Goal: Task Accomplishment & Management: Complete application form

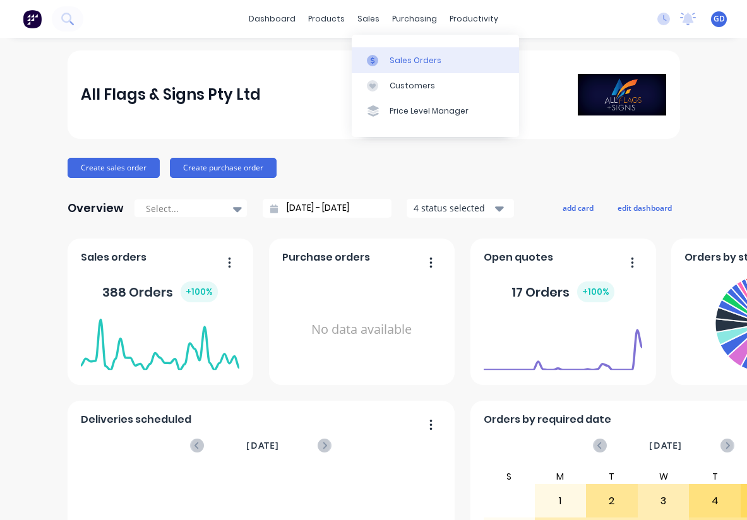
click at [404, 58] on div "Sales Orders" at bounding box center [415, 60] width 52 height 11
click at [409, 60] on div "Sales Orders" at bounding box center [415, 60] width 52 height 11
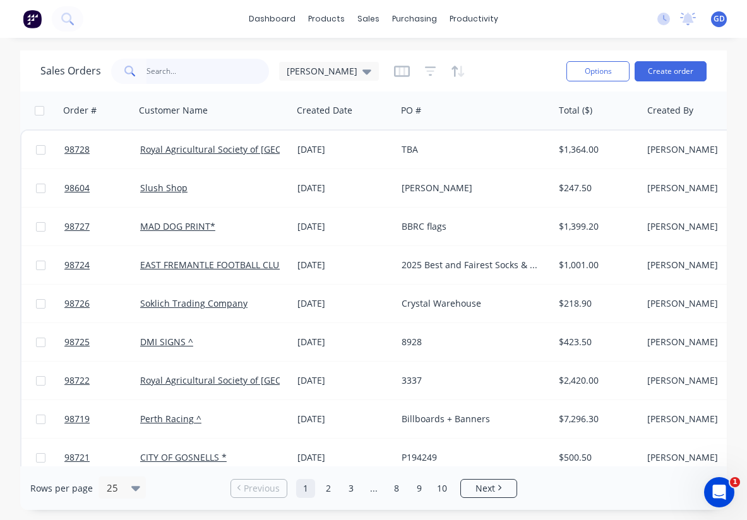
click at [167, 74] on input "text" at bounding box center [207, 71] width 123 height 25
paste input "#GDRAS091925/2950 Wayfinding signage"
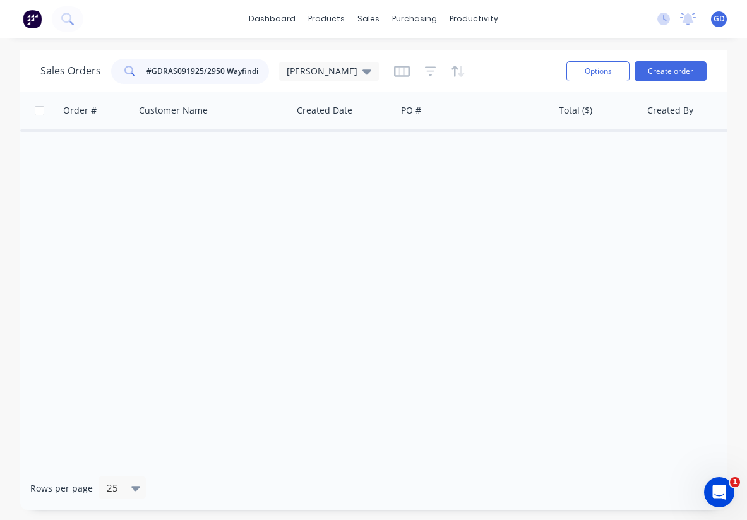
click at [229, 69] on input "#GDRAS091925/2950 Wayfinding signage" at bounding box center [207, 71] width 123 height 25
type input "#GDRAS091925/2950 Wayfindingsignage"
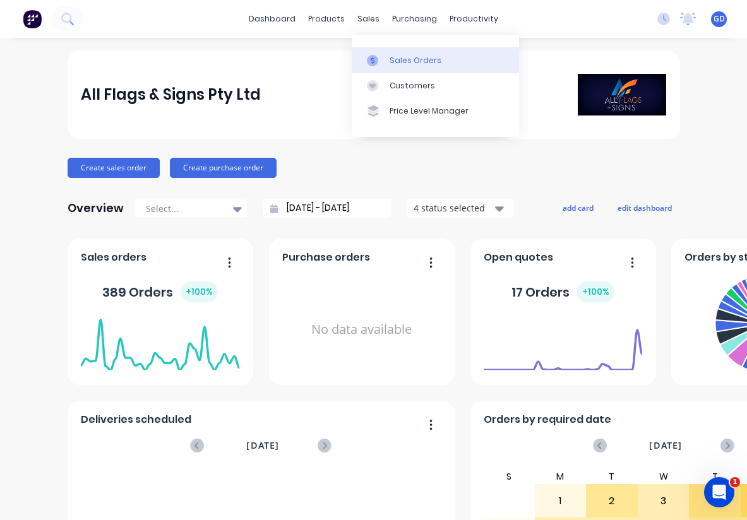
click at [405, 62] on div "Sales Orders" at bounding box center [415, 60] width 52 height 11
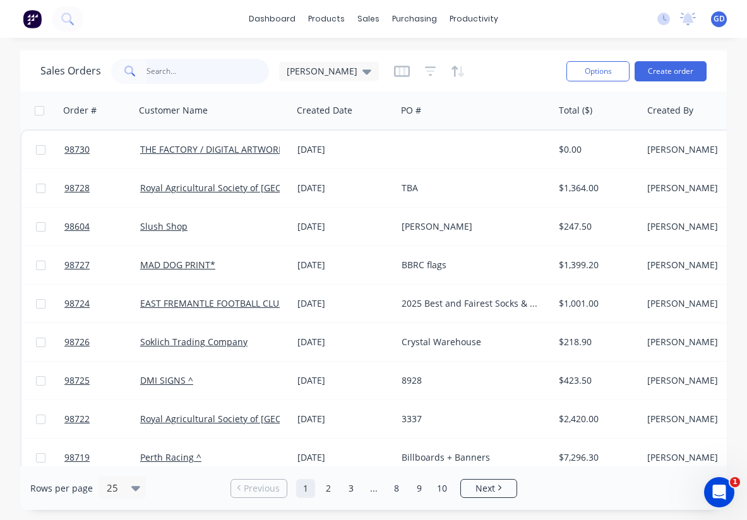
click at [173, 76] on input "text" at bounding box center [207, 71] width 123 height 25
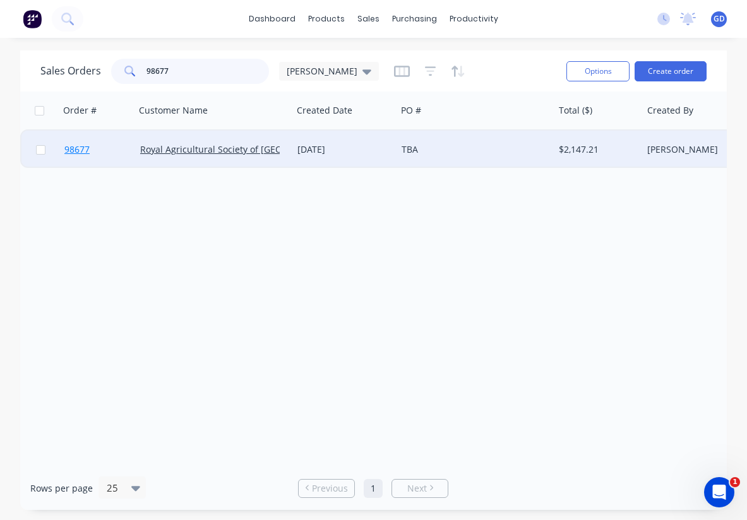
type input "98677"
click at [81, 150] on span "98677" at bounding box center [76, 149] width 25 height 13
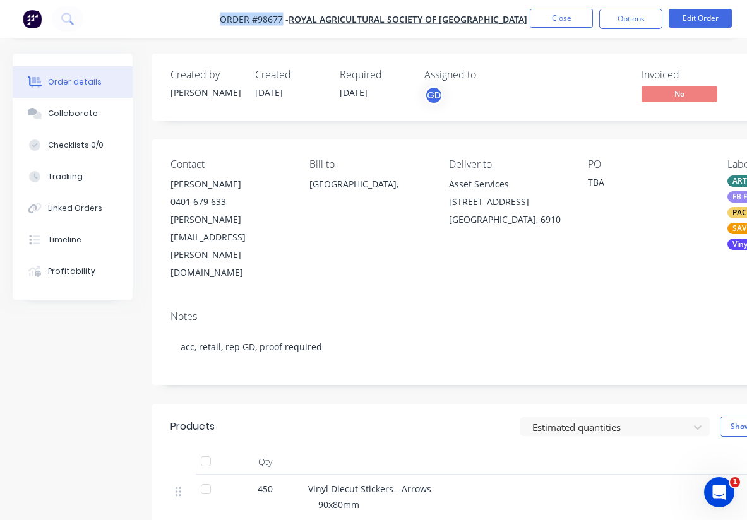
drag, startPoint x: 211, startPoint y: 16, endPoint x: 282, endPoint y: 19, distance: 70.8
click at [282, 19] on nav "Order #98677 - Royal Agricultural Society of Western Australia Close Options Ed…" at bounding box center [373, 19] width 747 height 38
copy span "Order #98677"
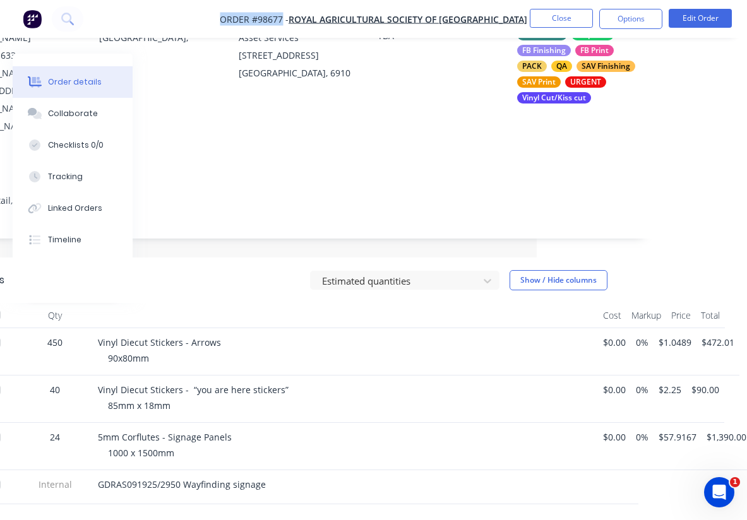
scroll to position [232, 210]
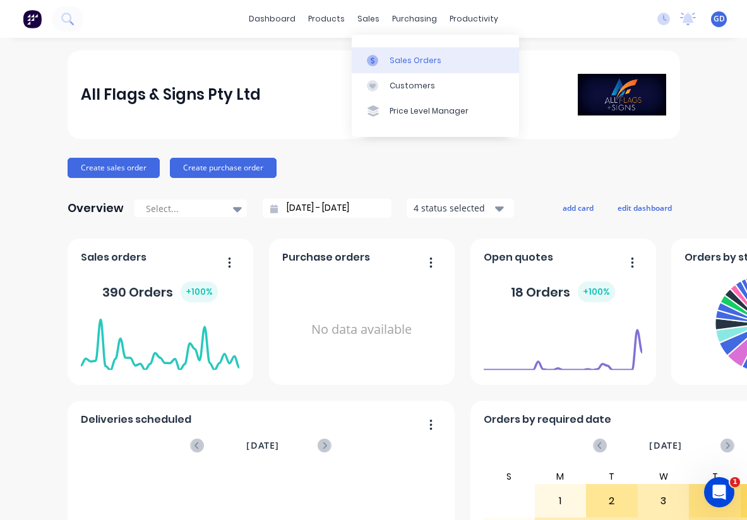
click at [387, 54] on link "Sales Orders" at bounding box center [435, 59] width 167 height 25
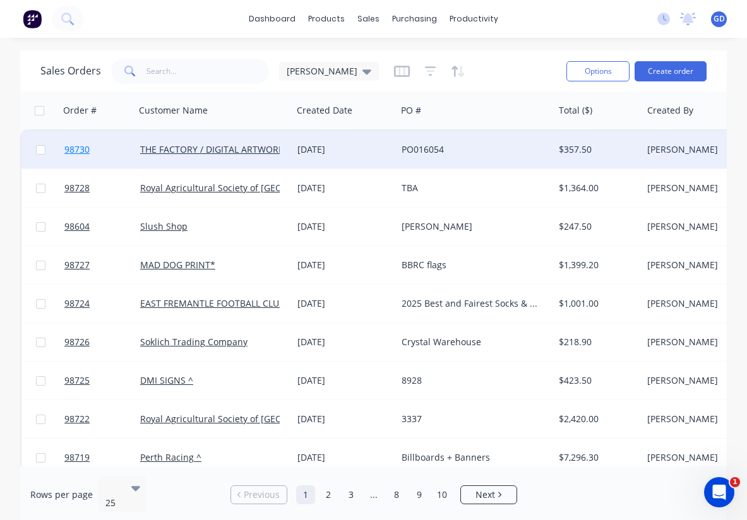
click at [82, 149] on span "98730" at bounding box center [76, 149] width 25 height 13
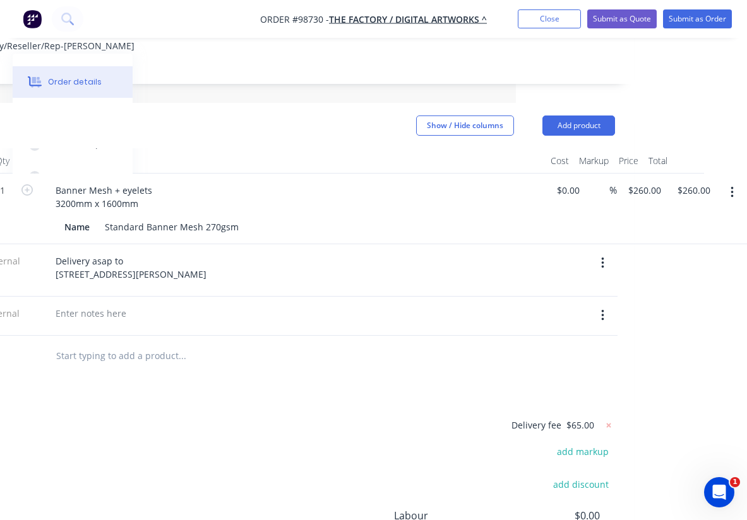
scroll to position [304, 231]
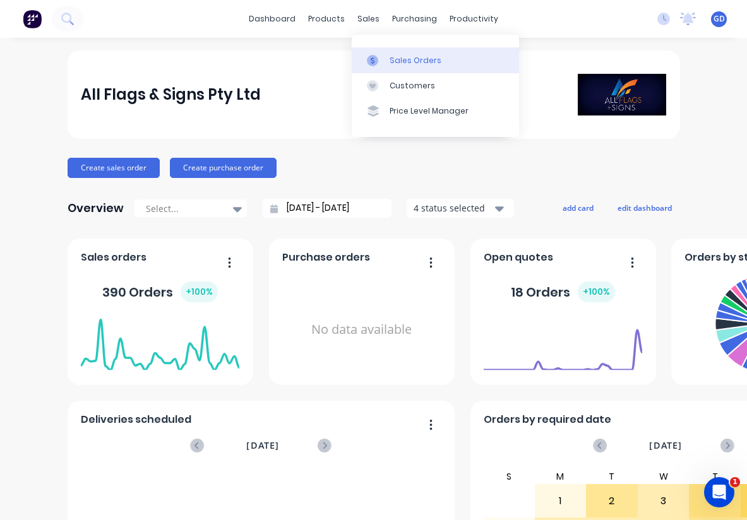
click at [401, 57] on div "Sales Orders" at bounding box center [415, 60] width 52 height 11
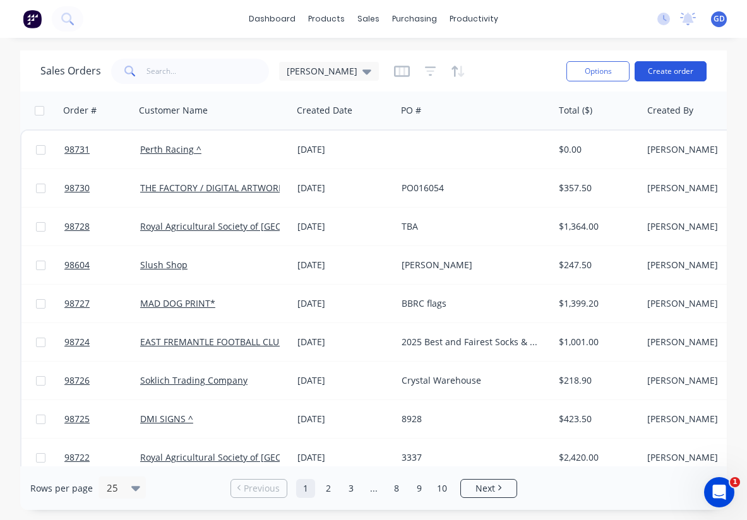
click at [670, 75] on button "Create order" at bounding box center [670, 71] width 72 height 20
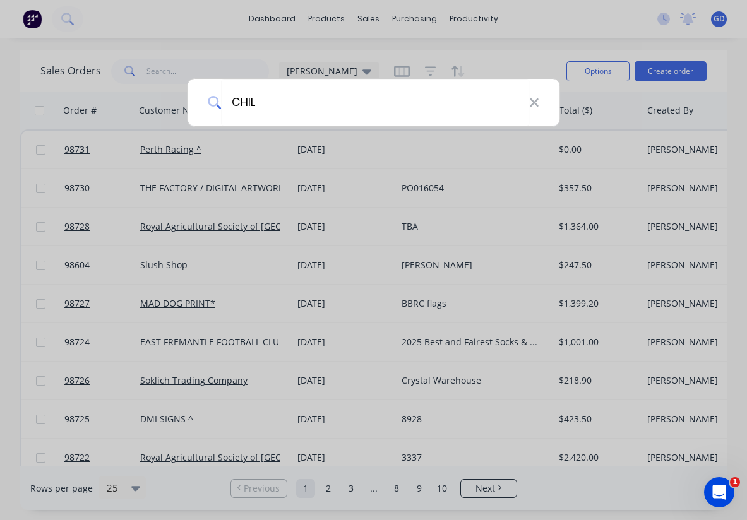
type input "CHILD"
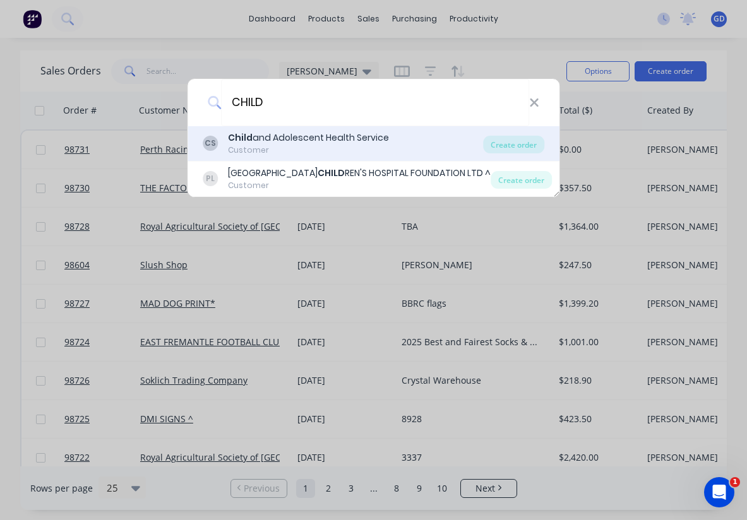
click at [297, 138] on div "Child and Adolescent Health Service" at bounding box center [308, 137] width 161 height 13
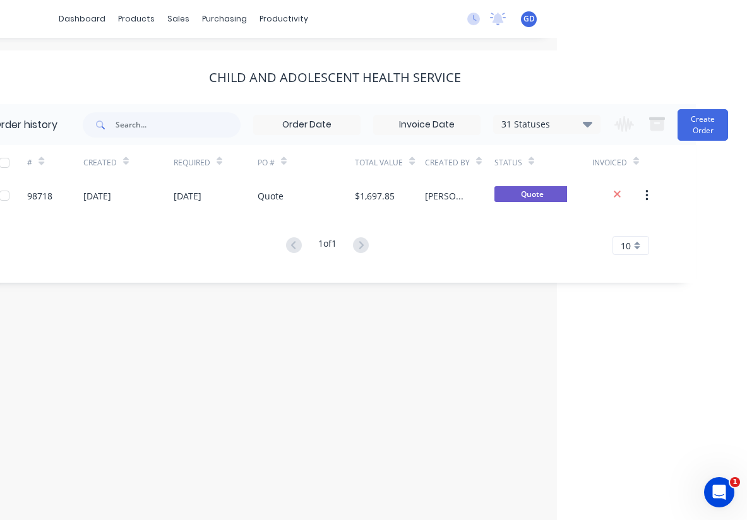
scroll to position [0, 190]
click at [693, 131] on button "Create Order" at bounding box center [702, 125] width 50 height 32
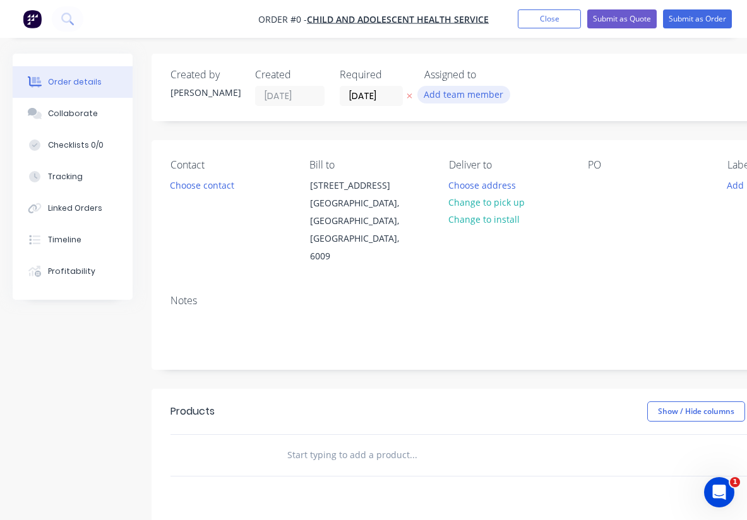
click at [451, 95] on button "Add team member" at bounding box center [463, 94] width 93 height 17
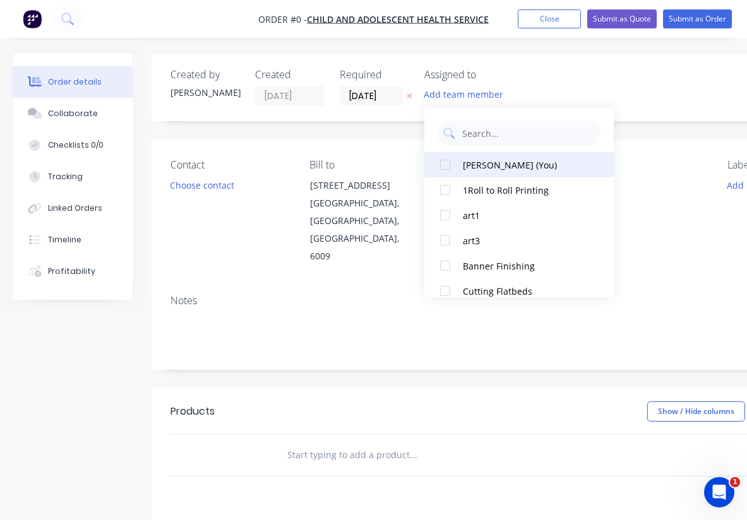
click at [446, 165] on div at bounding box center [444, 164] width 25 height 25
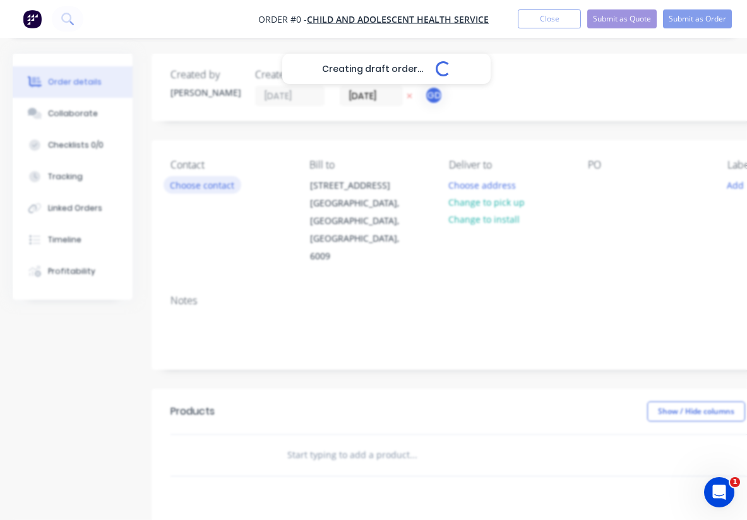
click at [198, 187] on div "Creating draft order... Loading... Order details Collaborate Checklists 0/0 Tra…" at bounding box center [438, 426] width 877 height 745
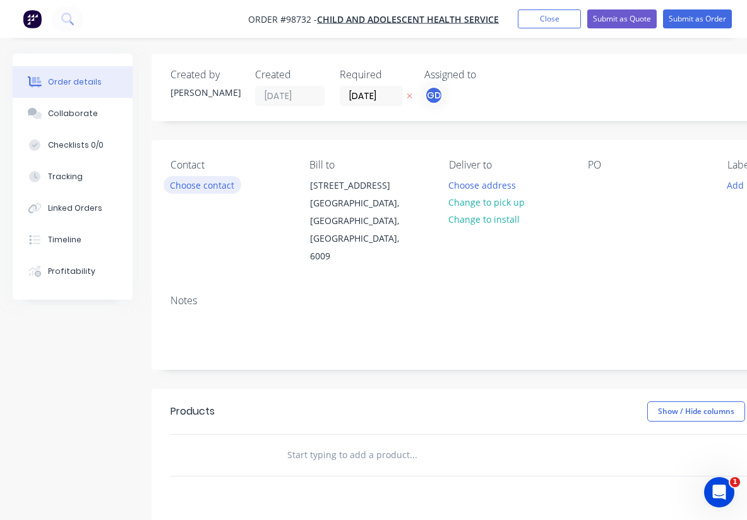
click at [198, 187] on button "Choose contact" at bounding box center [202, 184] width 78 height 17
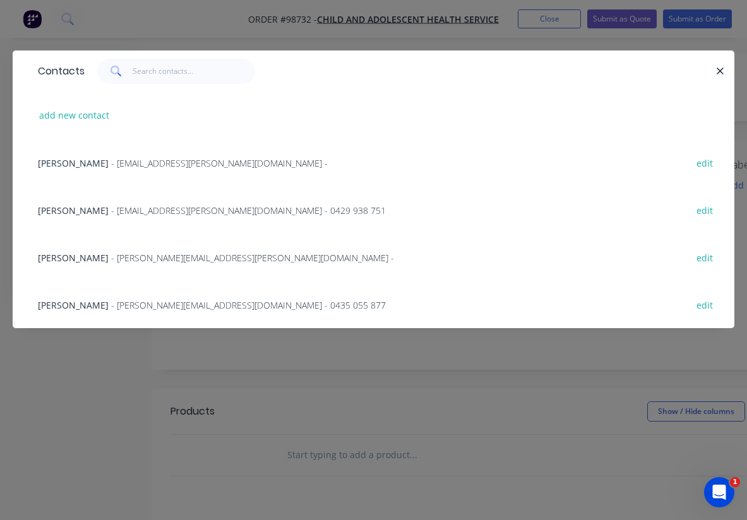
click at [74, 305] on span "[PERSON_NAME]" at bounding box center [73, 305] width 71 height 12
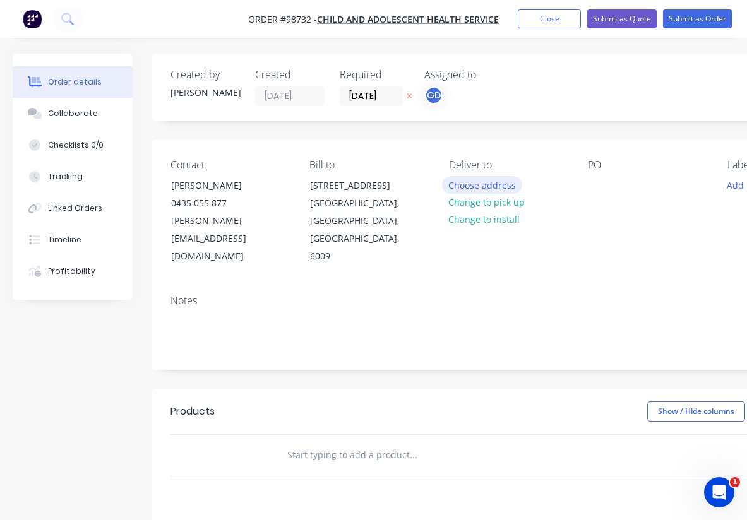
click at [466, 182] on button "Choose address" at bounding box center [482, 184] width 81 height 17
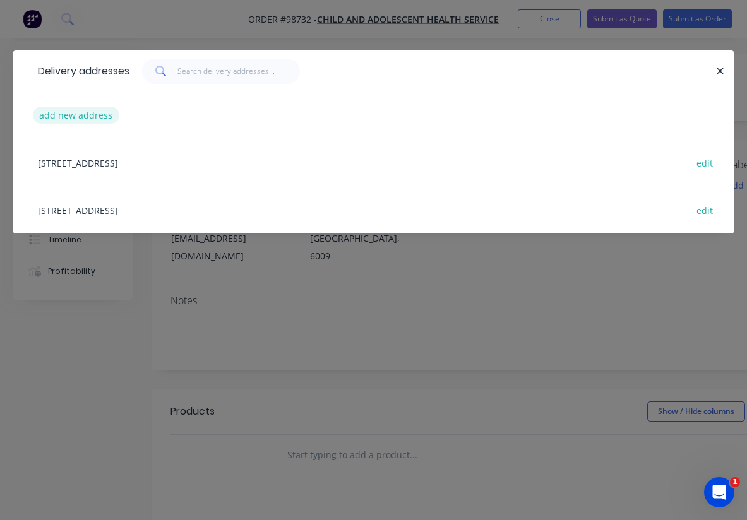
click at [73, 115] on button "add new address" at bounding box center [76, 115] width 86 height 17
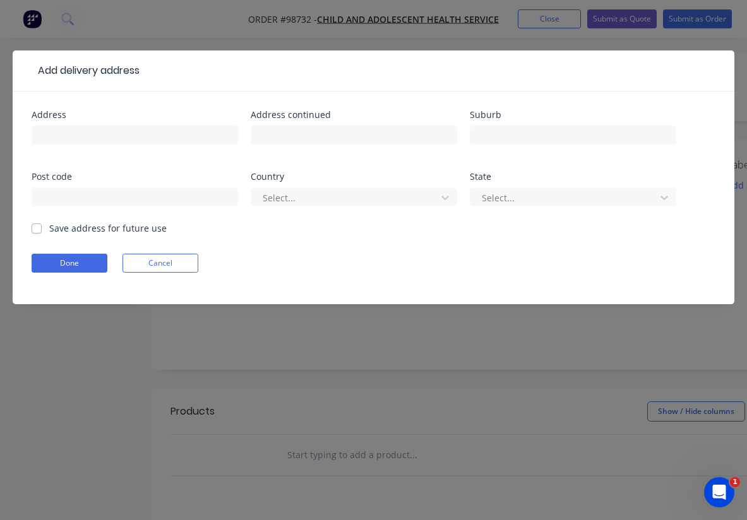
click at [49, 230] on label "Save address for future use" at bounding box center [107, 228] width 117 height 13
click at [37, 230] on input "Save address for future use" at bounding box center [37, 228] width 10 height 12
checkbox input "true"
paste input "Level [STREET_ADDRESS]"
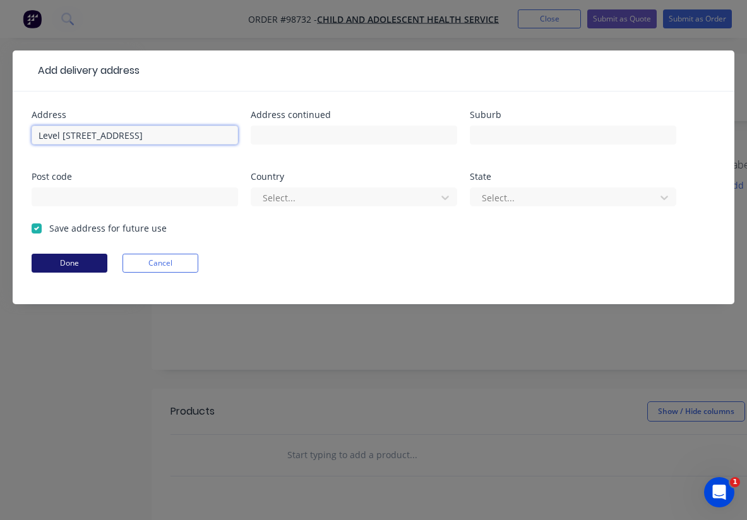
type input "Level [STREET_ADDRESS]"
click at [71, 263] on button "Done" at bounding box center [70, 263] width 76 height 19
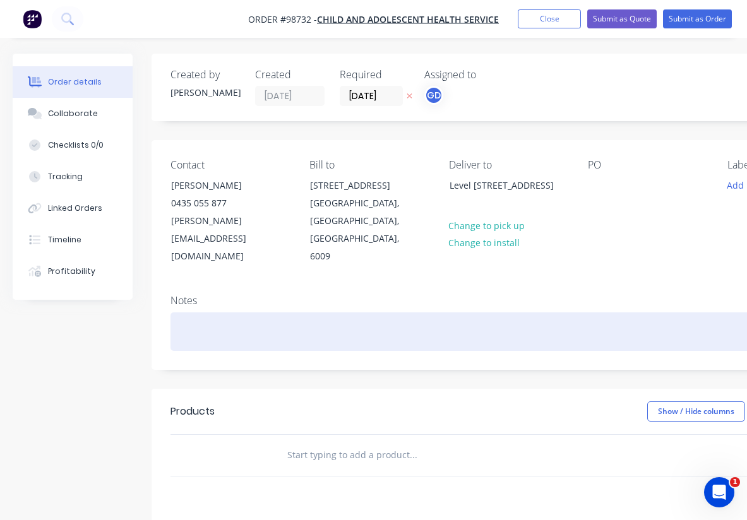
click at [216, 312] on div at bounding box center [507, 331] width 675 height 38
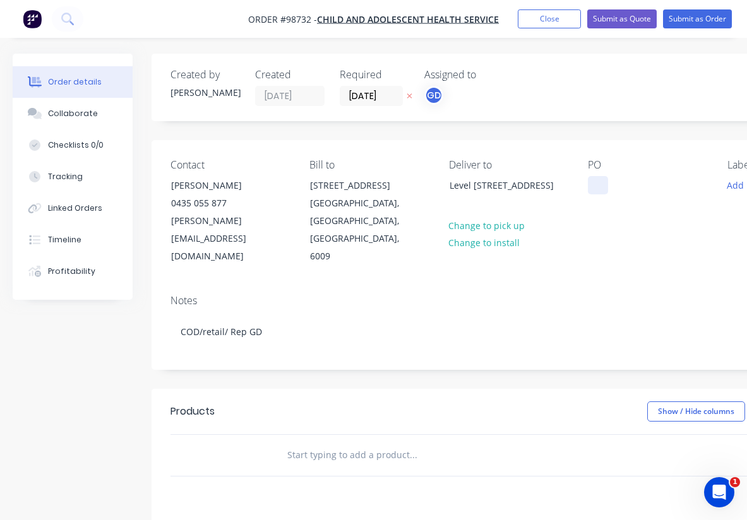
click at [598, 191] on div at bounding box center [598, 185] width 20 height 18
click at [618, 285] on div "Notes COD/retail/ Rep GD" at bounding box center [507, 327] width 713 height 85
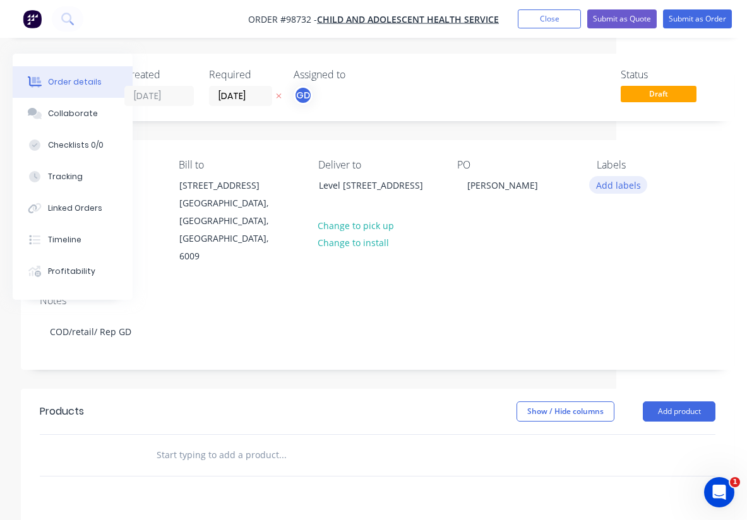
scroll to position [0, 131]
click at [620, 184] on button "Add labels" at bounding box center [618, 184] width 58 height 17
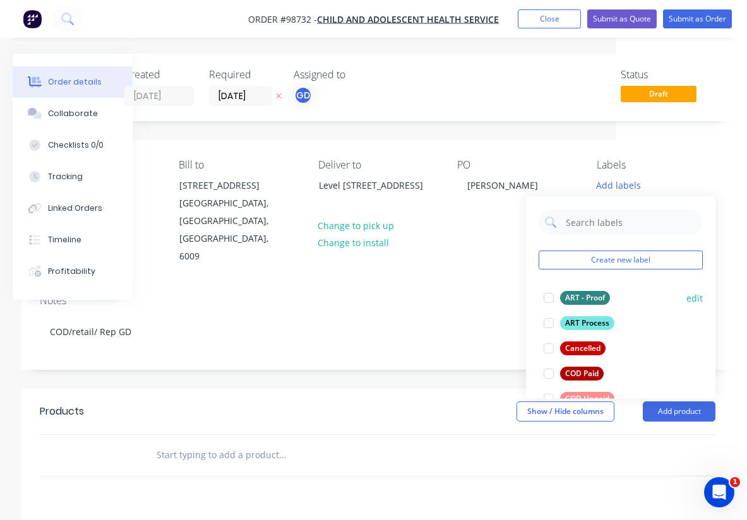
click at [589, 295] on div "ART - Proof" at bounding box center [585, 298] width 50 height 14
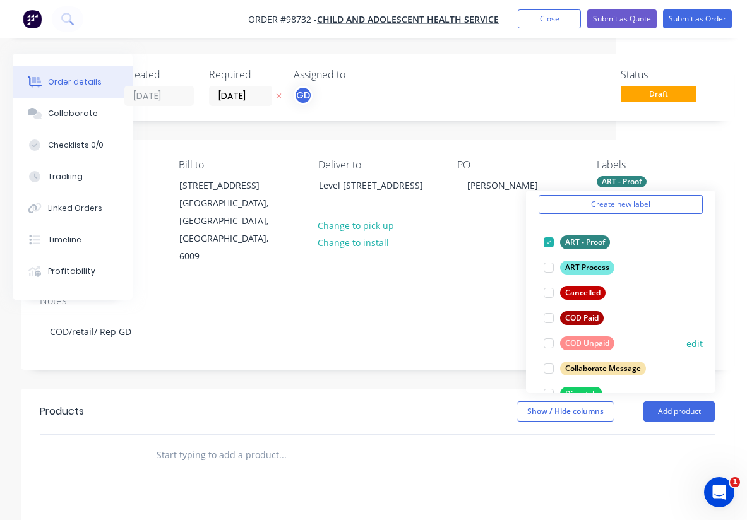
click at [591, 339] on div "COD Unpaid" at bounding box center [587, 343] width 54 height 14
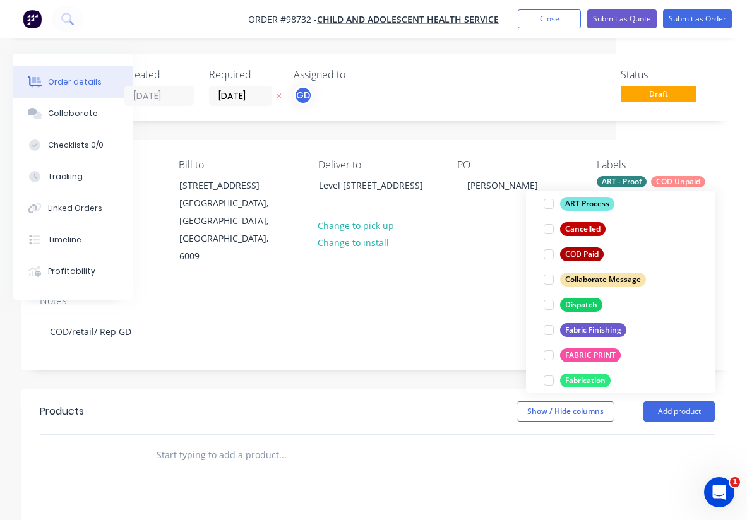
scroll to position [141, 0]
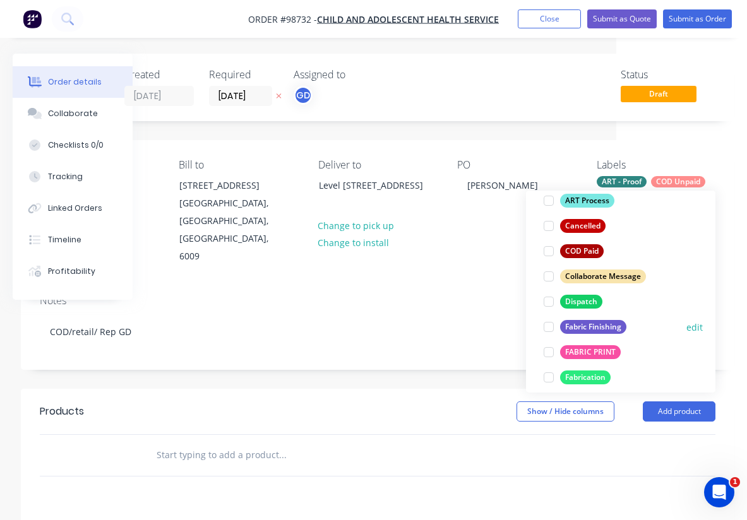
click at [593, 329] on div "Fabric Finishing" at bounding box center [593, 327] width 66 height 14
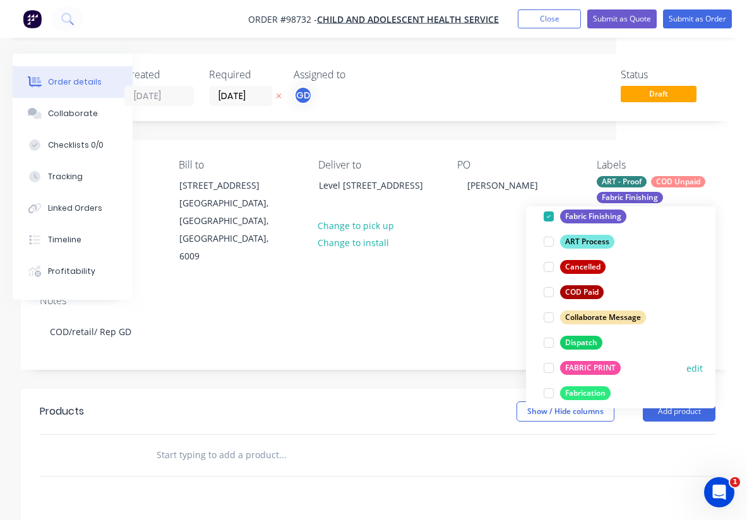
click at [595, 365] on div "FABRIC PRINT" at bounding box center [590, 368] width 61 height 14
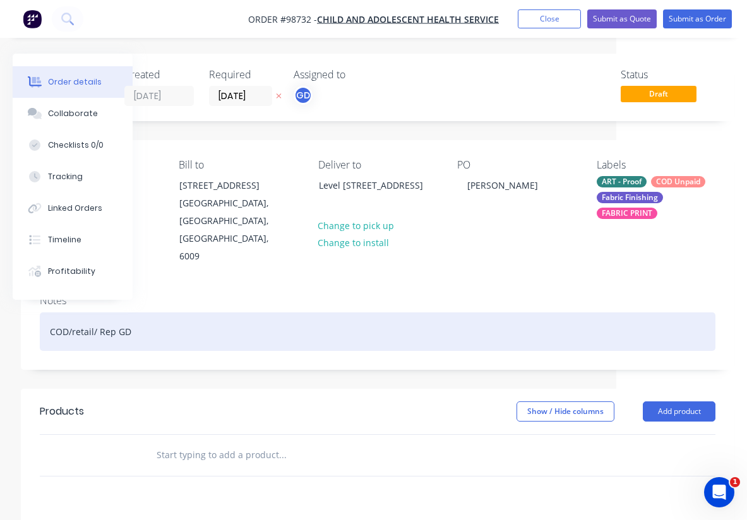
click at [495, 312] on div "COD/retail/ Rep GD" at bounding box center [377, 331] width 675 height 38
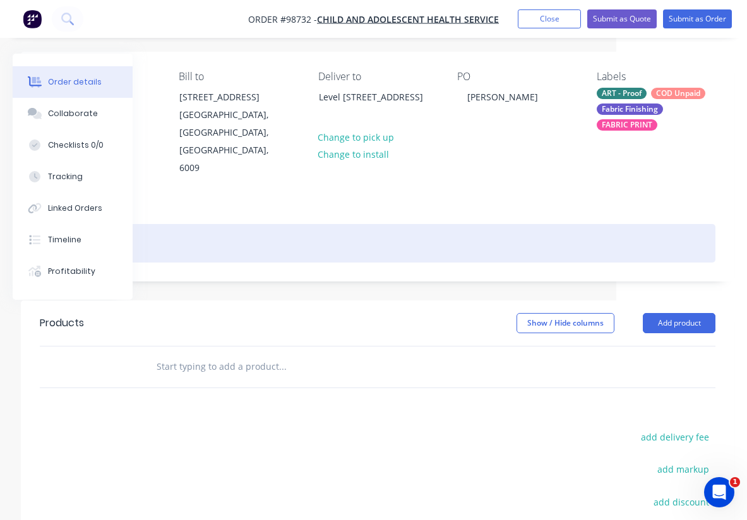
scroll to position [103, 131]
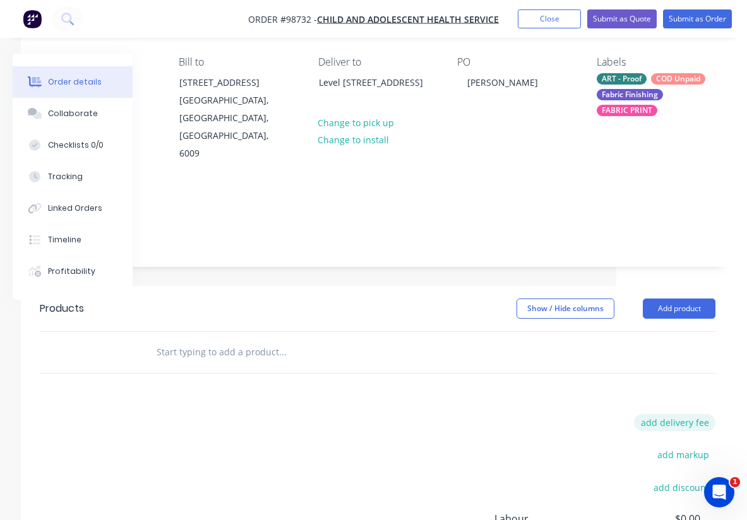
click at [668, 414] on button "add delivery fee" at bounding box center [674, 422] width 81 height 17
type input "60"
click at [478, 377] on div "Products Show / Hide columns Add product Delivery fee Delivery fee Delivery fee…" at bounding box center [377, 479] width 713 height 387
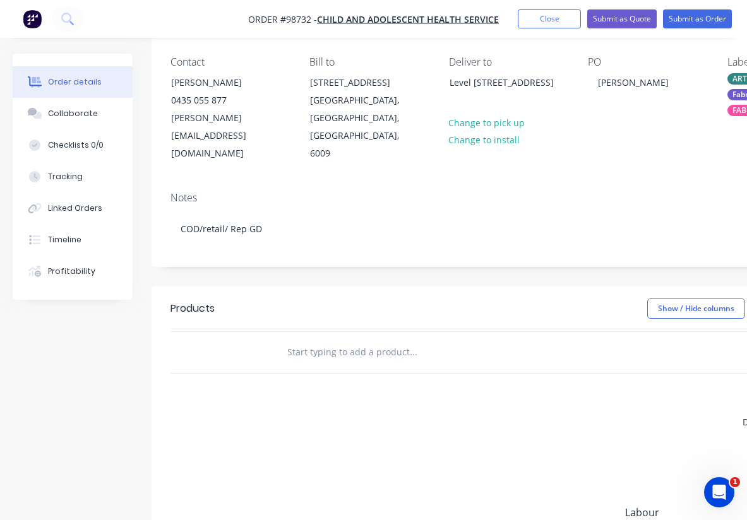
click at [321, 340] on input "text" at bounding box center [413, 352] width 252 height 25
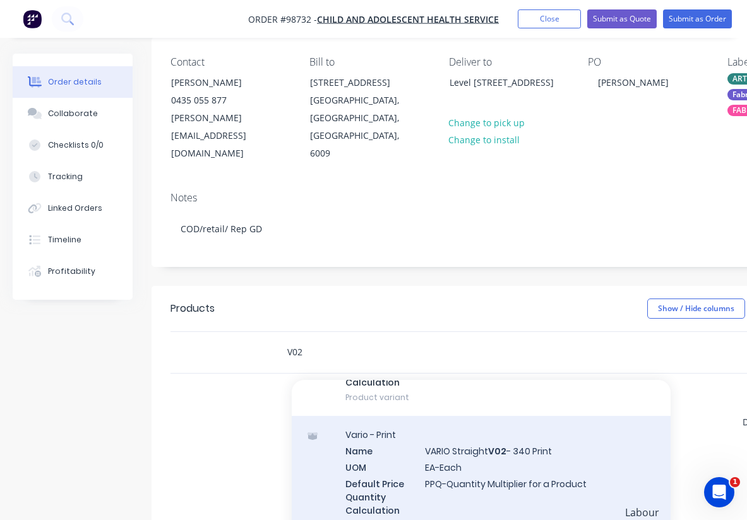
scroll to position [1286, 0]
type input "V02"
click at [431, 421] on div "Vario - Print Name VARIO Straight V02 - 340 Print UOM EA-Each Default Price Qua…" at bounding box center [481, 480] width 379 height 128
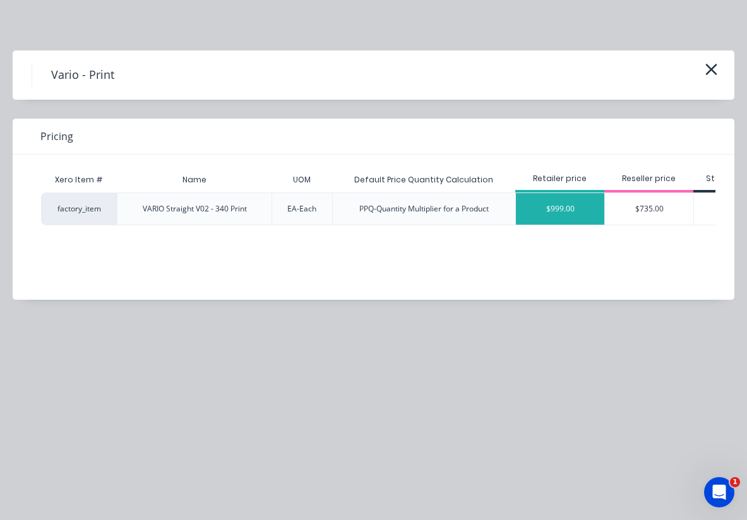
click at [551, 210] on div "$999.00" at bounding box center [560, 209] width 88 height 32
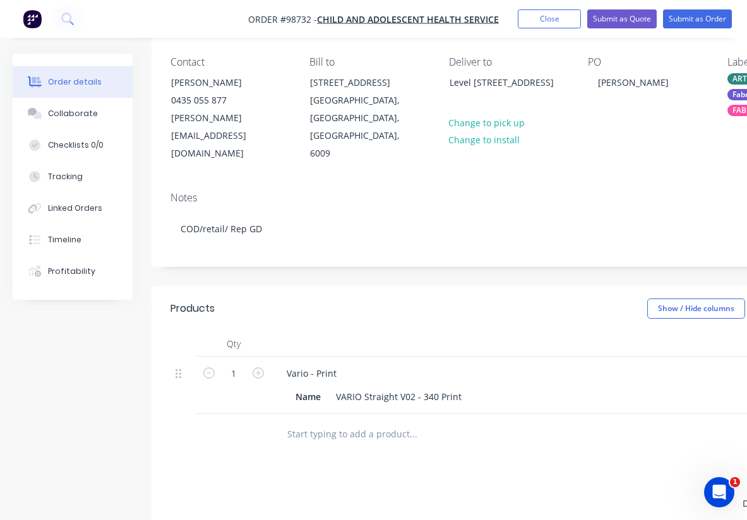
click at [496, 417] on div at bounding box center [498, 434] width 454 height 41
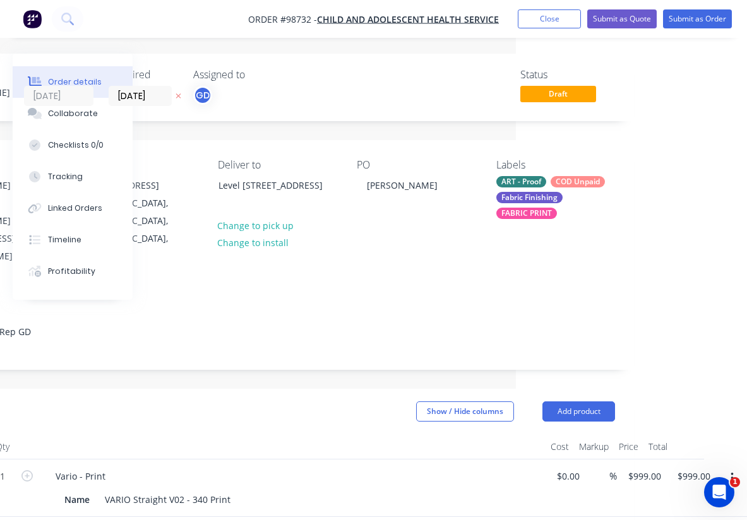
scroll to position [0, 230]
click at [623, 17] on button "Submit as Quote" at bounding box center [621, 18] width 69 height 19
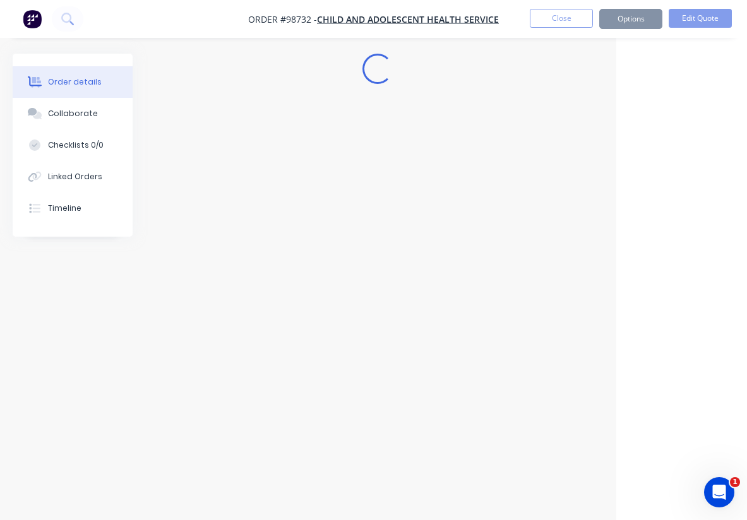
scroll to position [0, 131]
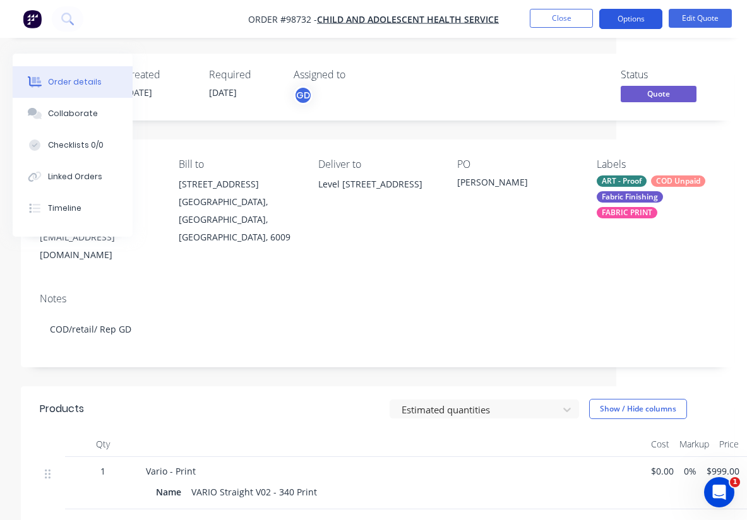
click at [633, 25] on button "Options" at bounding box center [630, 19] width 63 height 20
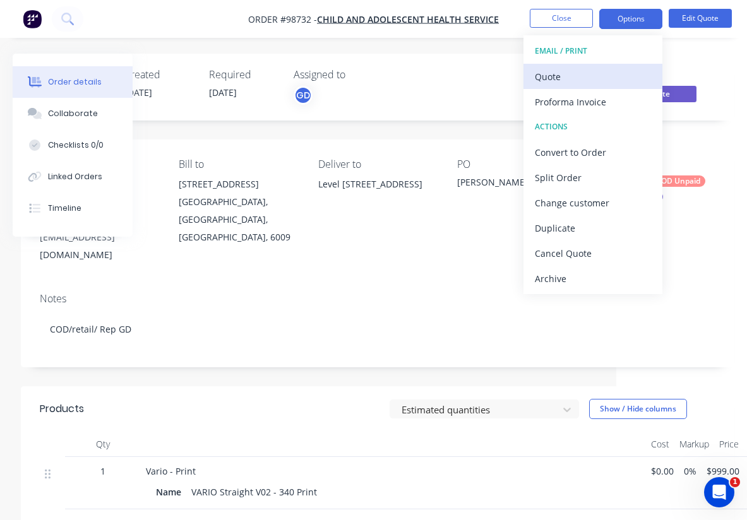
click at [552, 80] on div "Quote" at bounding box center [593, 77] width 116 height 18
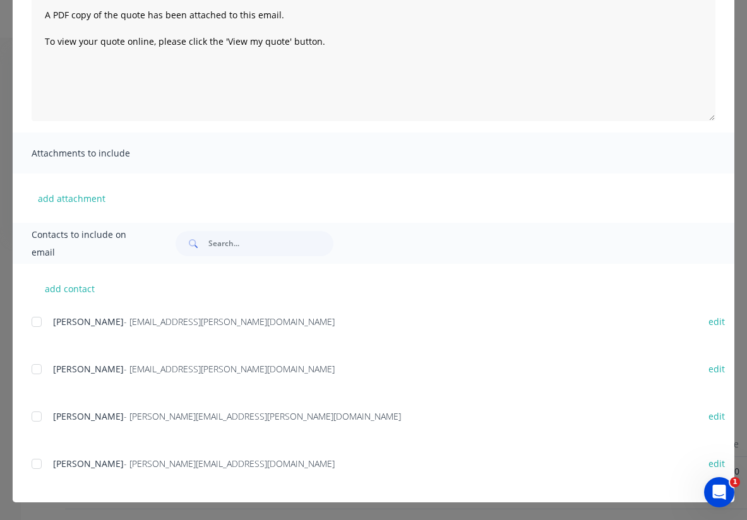
scroll to position [149, 0]
click at [61, 292] on button "add contact" at bounding box center [70, 288] width 76 height 19
select select "AU"
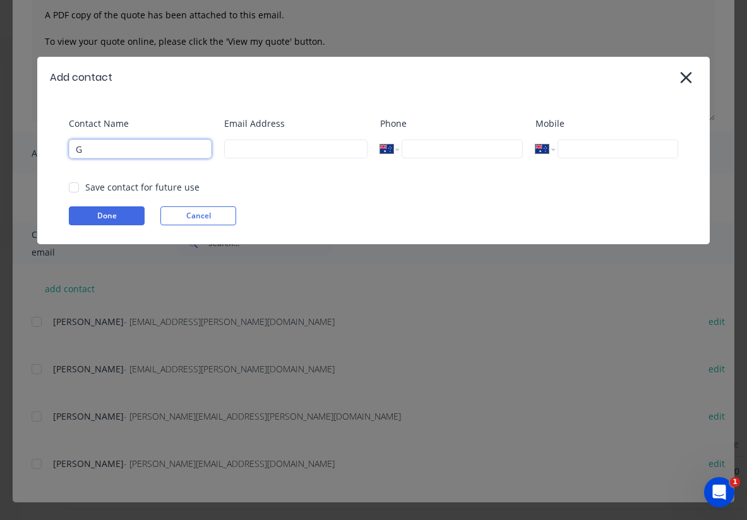
click at [74, 187] on div at bounding box center [73, 187] width 25 height 25
type input "G"
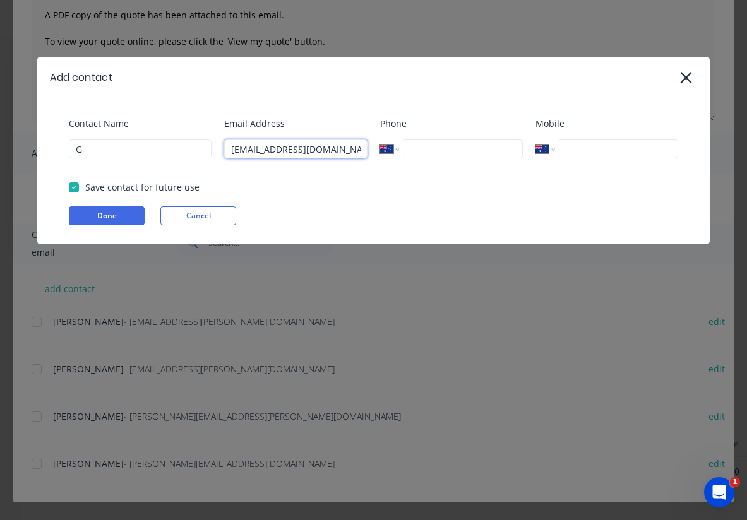
type input "[EMAIL_ADDRESS][DOMAIN_NAME]"
click at [306, 168] on div "Email Address [EMAIL_ADDRESS][DOMAIN_NAME]" at bounding box center [295, 142] width 143 height 51
click at [115, 220] on button "Done" at bounding box center [107, 215] width 76 height 19
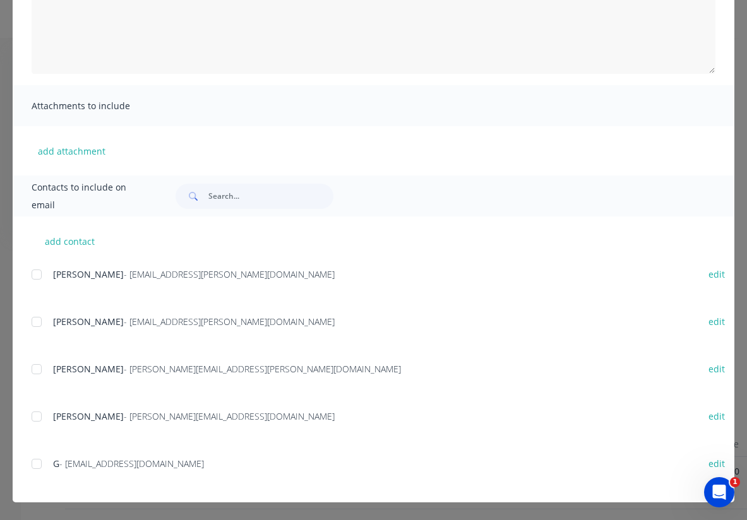
scroll to position [196, 0]
click at [37, 461] on div at bounding box center [36, 463] width 25 height 25
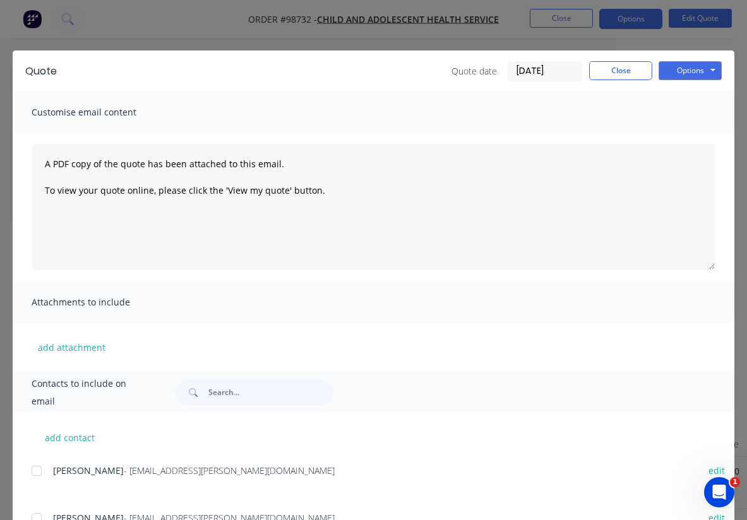
scroll to position [0, 0]
click at [681, 74] on button "Options" at bounding box center [689, 70] width 63 height 19
click at [694, 134] on button "Email" at bounding box center [698, 134] width 81 height 21
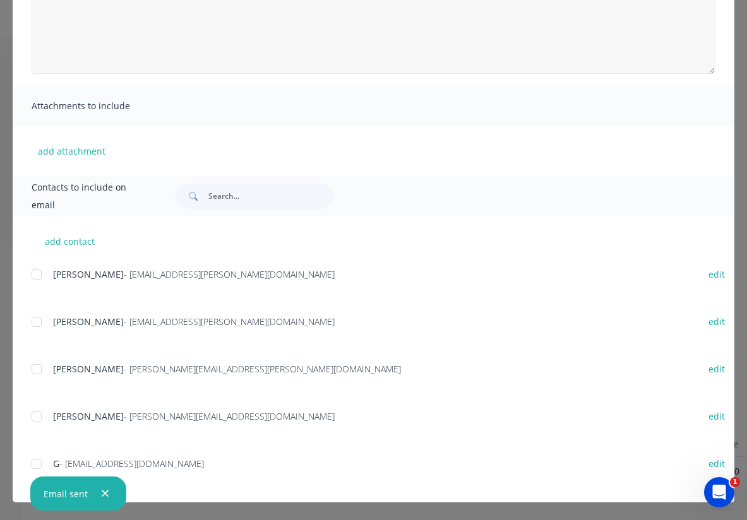
scroll to position [196, 0]
